Goal: Find specific page/section: Find specific page/section

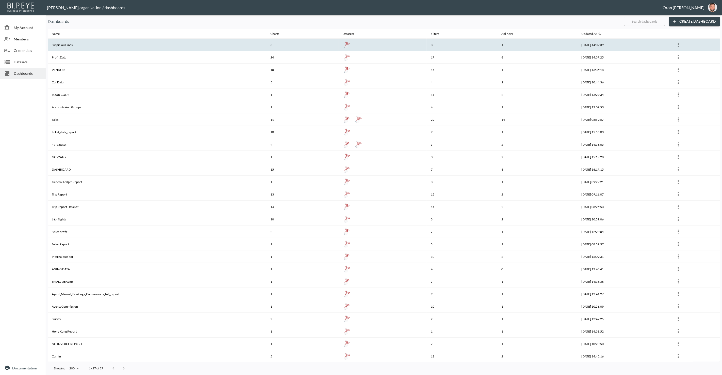
click at [138, 41] on th "Suspicious lines" at bounding box center [157, 45] width 219 height 12
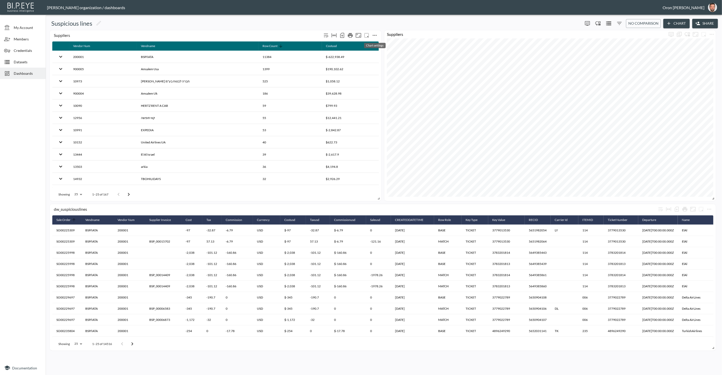
click at [375, 35] on icon "more" at bounding box center [375, 35] width 4 height 1
click at [373, 44] on li "Edit" at bounding box center [375, 44] width 40 height 9
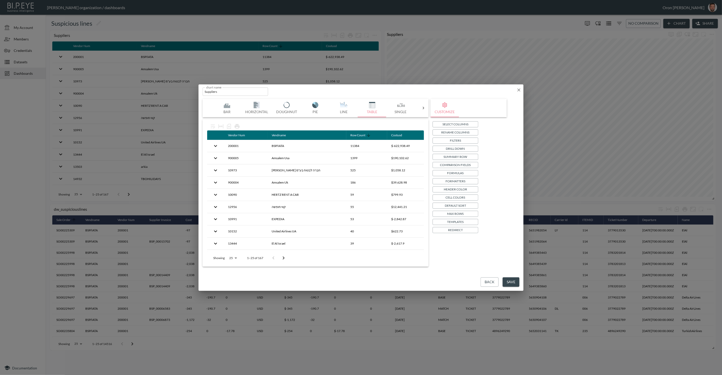
click at [455, 146] on p "Drill Down" at bounding box center [455, 148] width 19 height 5
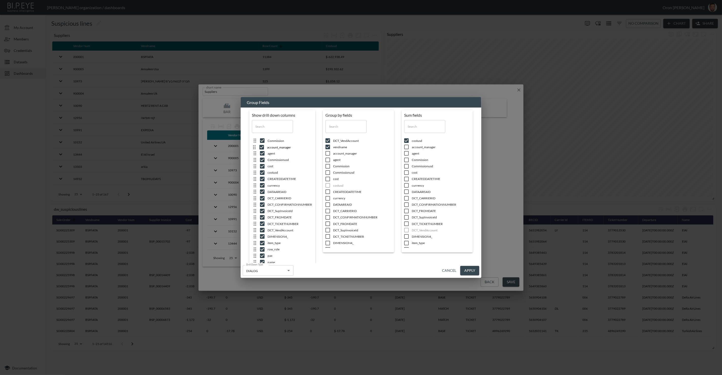
drag, startPoint x: 253, startPoint y: 140, endPoint x: 254, endPoint y: 148, distance: 7.9
drag, startPoint x: 254, startPoint y: 147, endPoint x: 258, endPoint y: 186, distance: 38.5
drag, startPoint x: 258, startPoint y: 194, endPoint x: 258, endPoint y: 163, distance: 30.7
click at [258, 163] on div "Commission agent Commissionusd cost costusd CREATEDDATETIME currency account_ma…" at bounding box center [285, 207] width 66 height 192
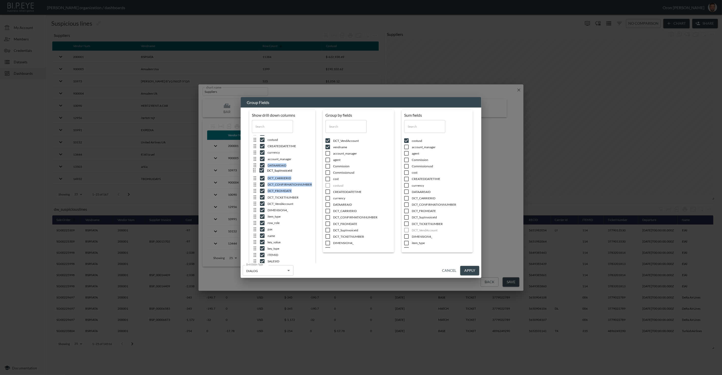
drag, startPoint x: 255, startPoint y: 181, endPoint x: 255, endPoint y: 156, distance: 25.1
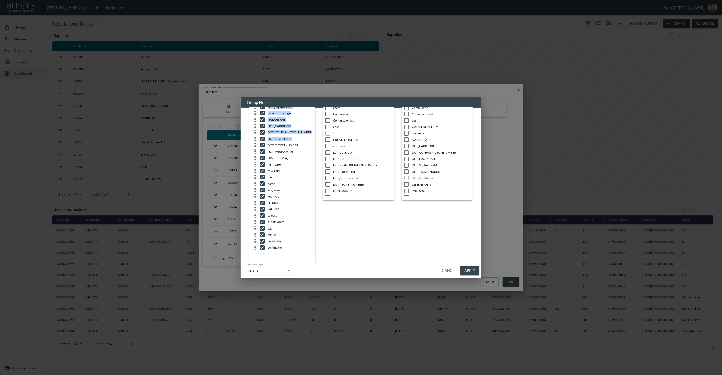
scroll to position [0, 0]
drag, startPoint x: 448, startPoint y: 270, endPoint x: 443, endPoint y: 268, distance: 4.8
click at [448, 270] on button "Cancel" at bounding box center [449, 270] width 18 height 9
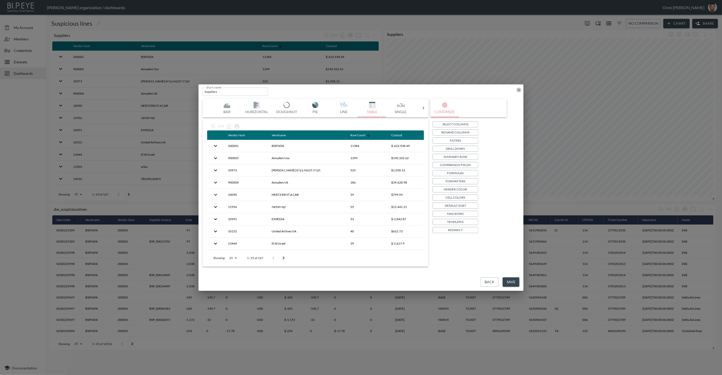
click at [519, 88] on icon "button" at bounding box center [519, 89] width 5 height 5
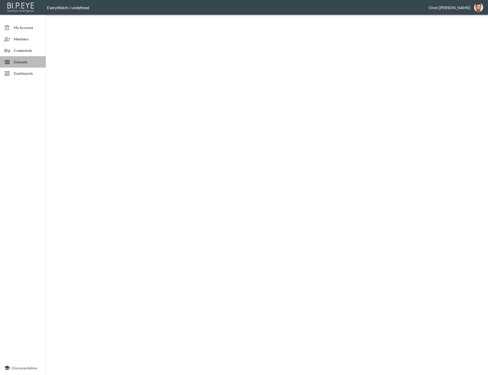
click at [27, 58] on div "Datasets" at bounding box center [23, 61] width 46 height 11
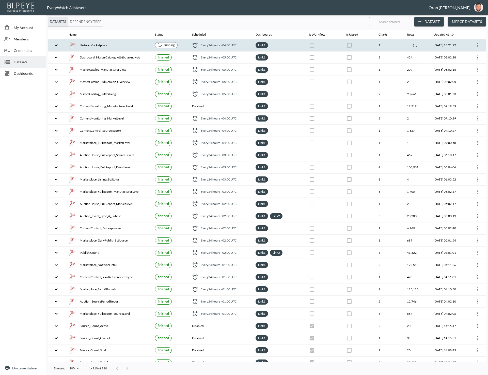
click at [91, 42] on div "HistoricMarketplace" at bounding box center [108, 45] width 78 height 7
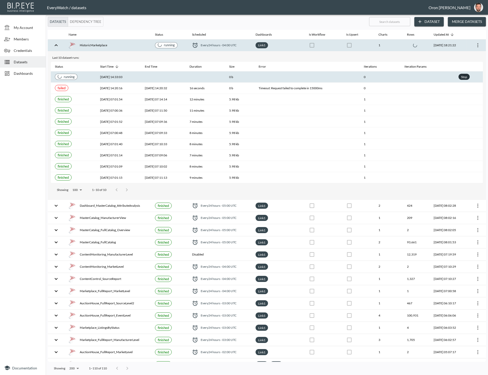
click at [460, 76] on div "Stop" at bounding box center [464, 77] width 8 height 6
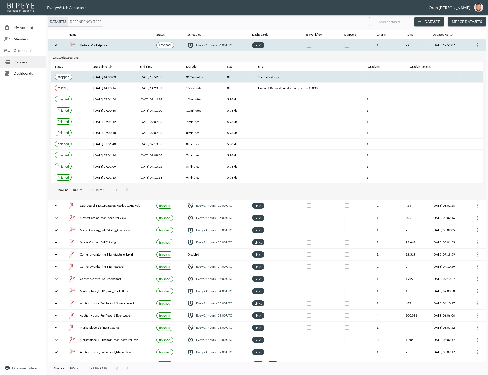
click at [119, 45] on div "HistoricMarketplace" at bounding box center [109, 45] width 80 height 7
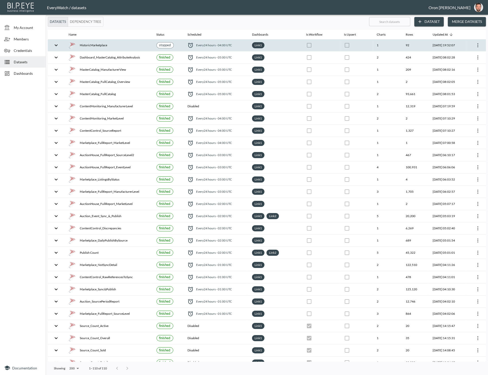
click at [131, 40] on th "HistoricMarketplace" at bounding box center [109, 45] width 88 height 12
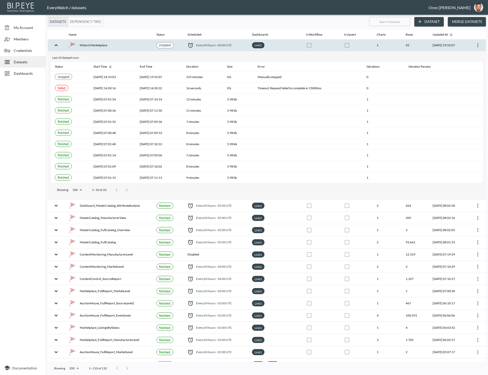
click at [131, 40] on th "HistoricMarketplace" at bounding box center [109, 45] width 88 height 12
